Goal: Contribute content

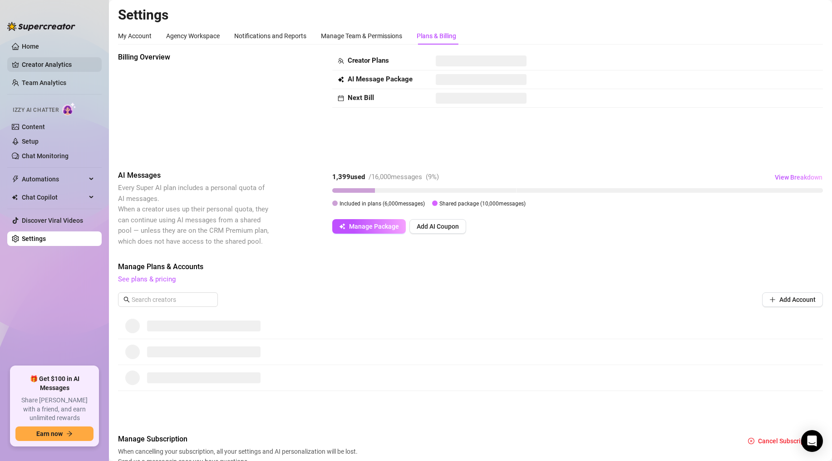
scroll to position [12, 0]
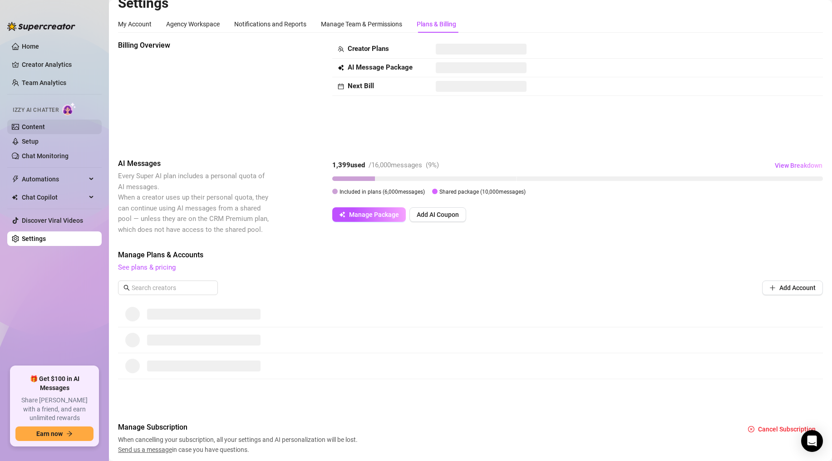
click at [39, 127] on link "Content" at bounding box center [33, 126] width 23 height 7
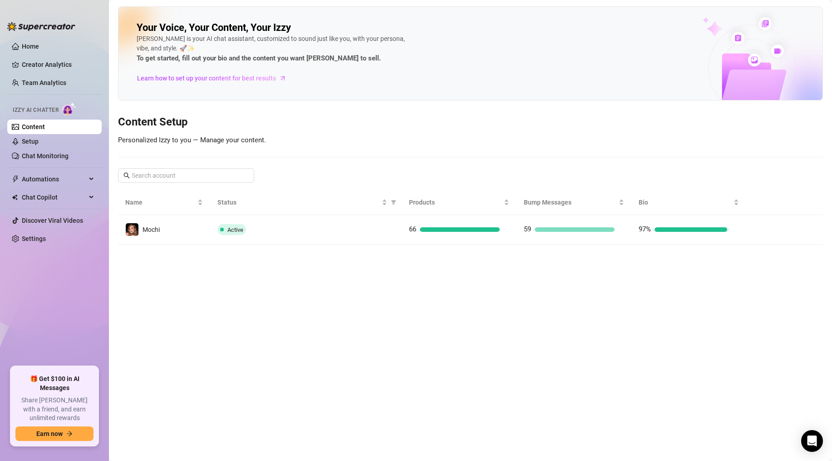
click at [317, 229] on div "Active" at bounding box center [306, 229] width 177 height 11
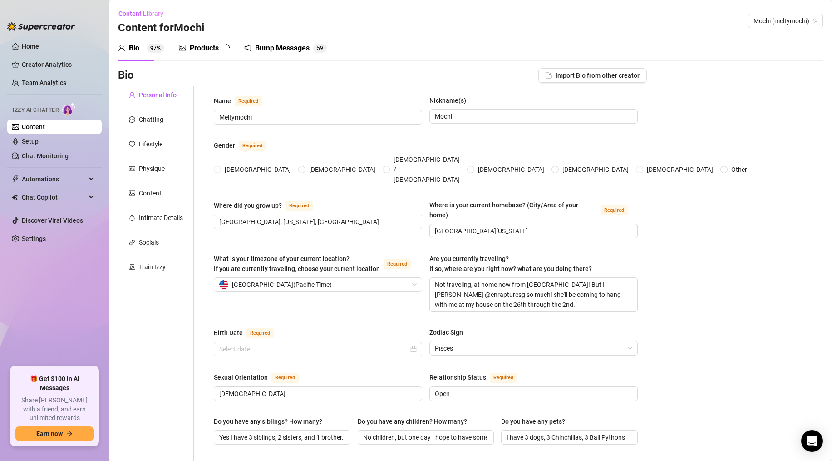
radio input "true"
type input "[DATE]"
click at [206, 47] on div "Products" at bounding box center [204, 48] width 29 height 11
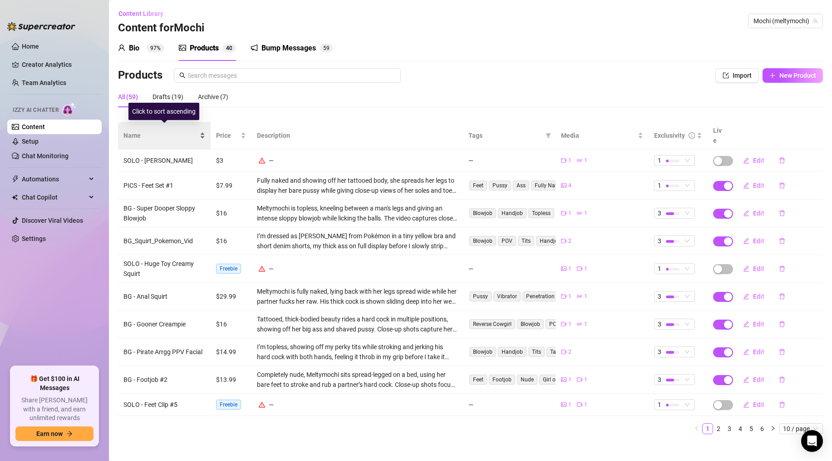
click at [134, 130] on span "Name" at bounding box center [161, 135] width 74 height 10
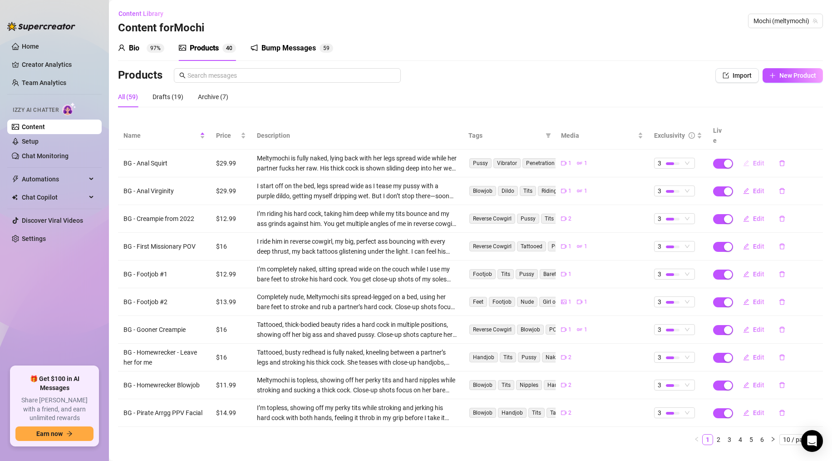
click at [753, 159] on span "Edit" at bounding box center [758, 162] width 11 height 7
type textarea "Getting fucked in the ass makes my pussy squirt so hard 🥵🥵 My asshole is too po…"
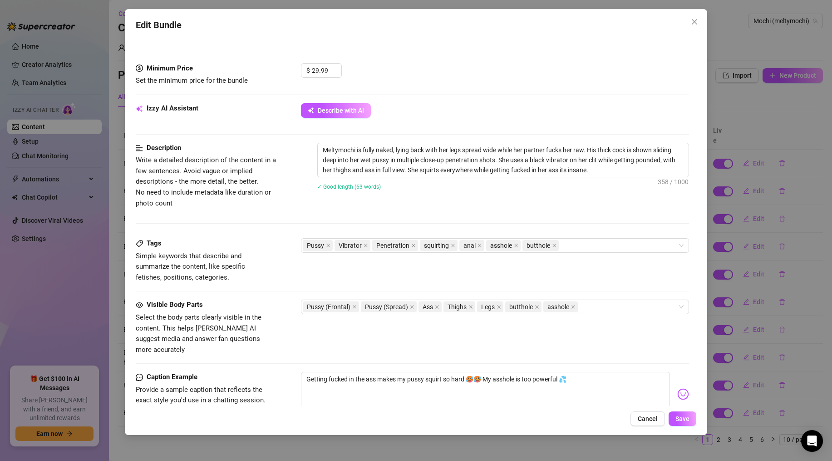
scroll to position [220, 0]
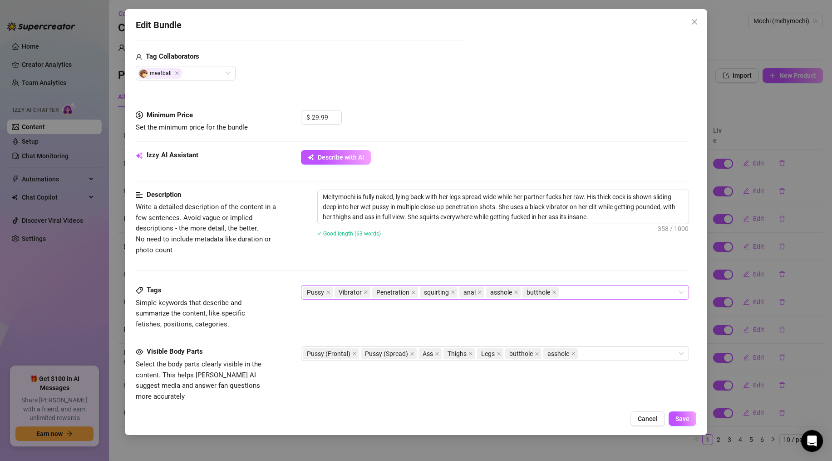
click at [580, 289] on div "Pussy Vibrator Penetration squirting anal asshole butthole" at bounding box center [490, 292] width 375 height 13
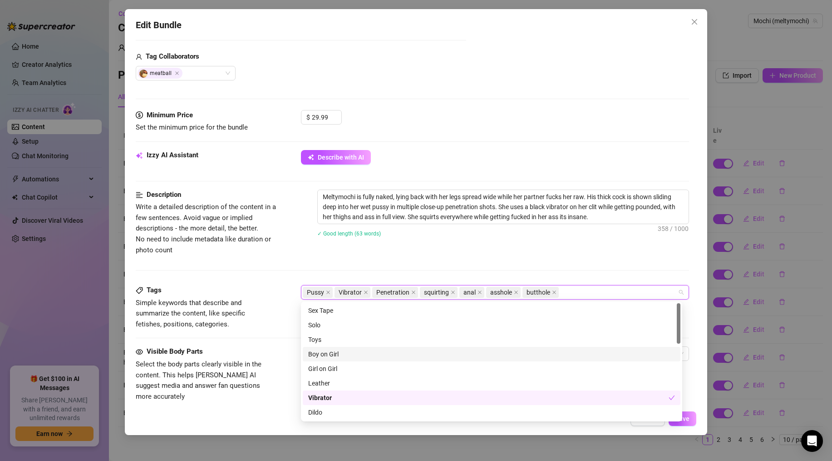
click at [341, 356] on div "Boy on Girl" at bounding box center [491, 354] width 367 height 10
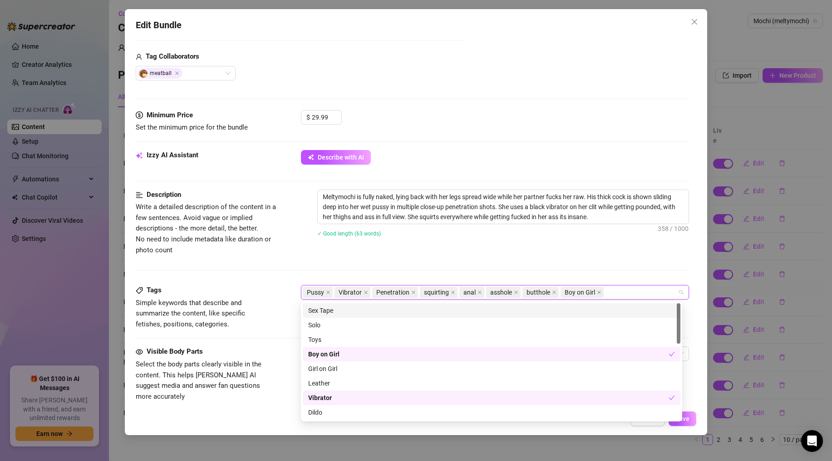
click at [505, 267] on div "Description Write a detailed description of the content in a few sentences. Avo…" at bounding box center [413, 236] width 554 height 95
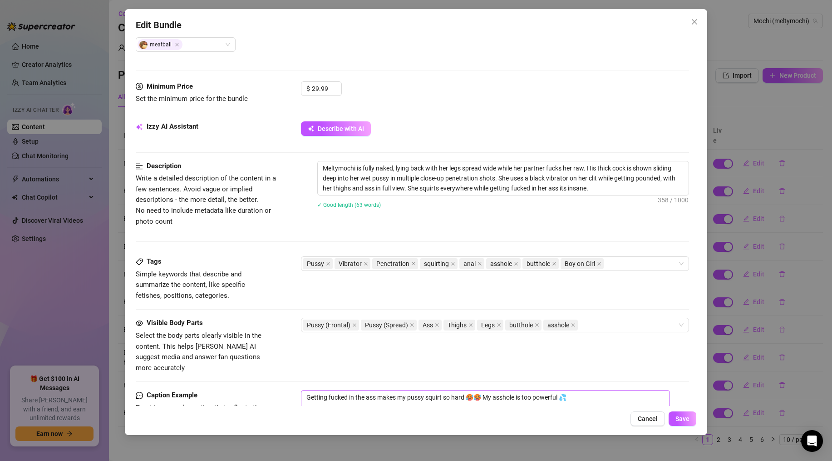
scroll to position [358, 0]
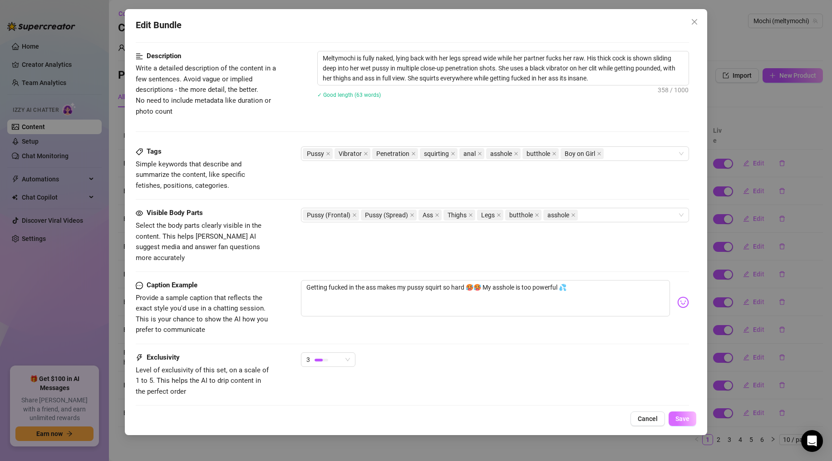
click at [685, 417] on span "Save" at bounding box center [683, 418] width 14 height 7
